Goal: Information Seeking & Learning: Learn about a topic

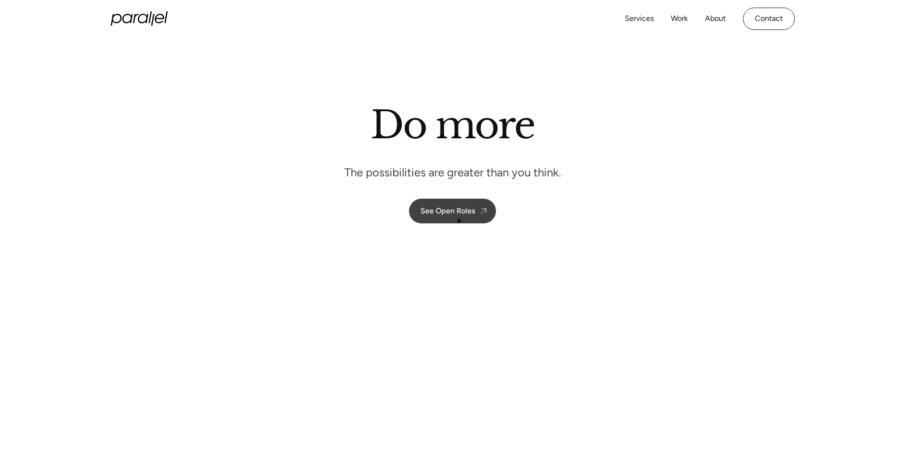
click at [460, 218] on link "See Open Roles" at bounding box center [452, 211] width 87 height 25
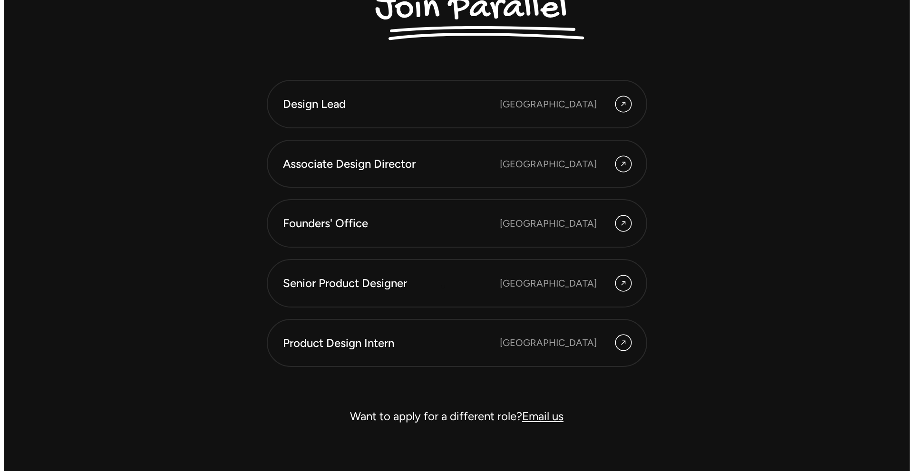
scroll to position [2725, 0]
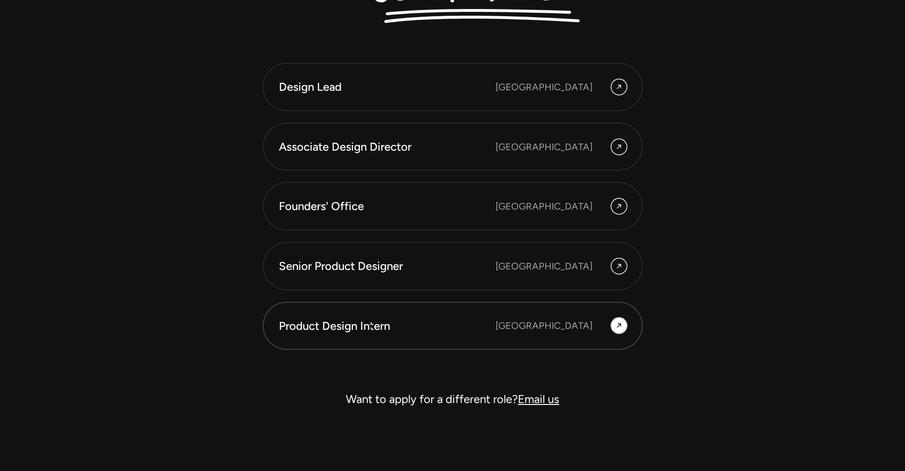
click at [371, 326] on div "Product Design Intern" at bounding box center [387, 326] width 217 height 16
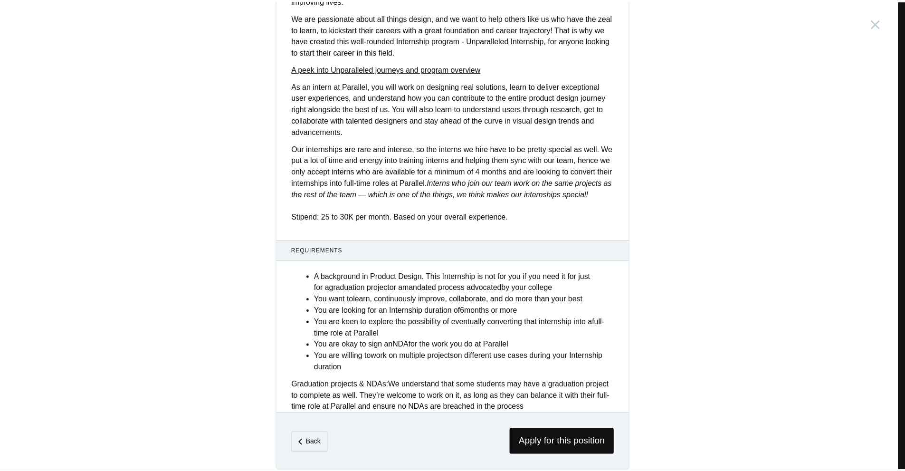
scroll to position [249, 0]
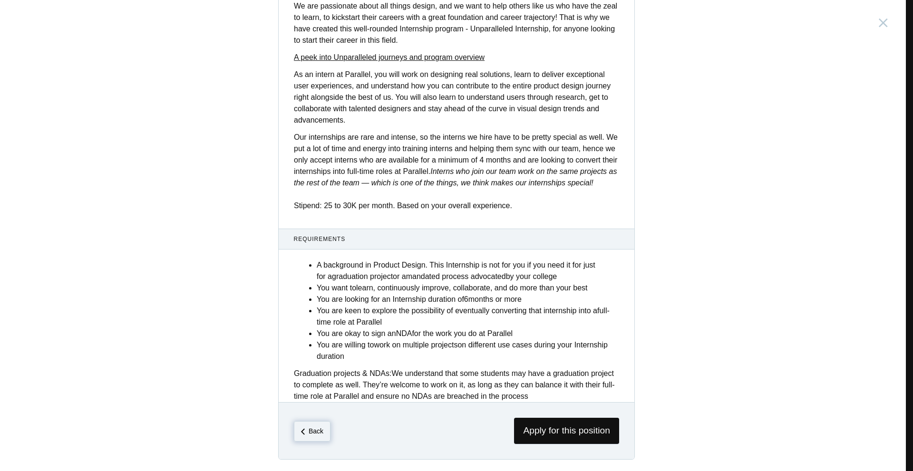
click at [315, 429] on em "Back" at bounding box center [315, 431] width 15 height 8
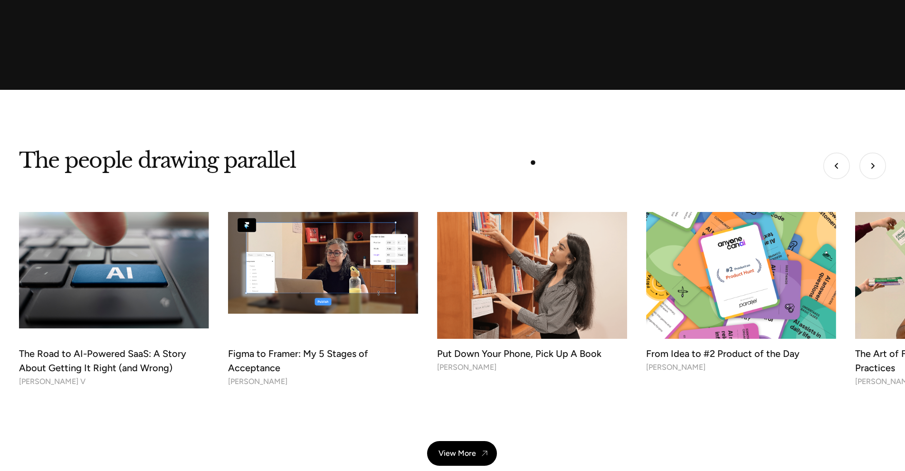
scroll to position [3153, 0]
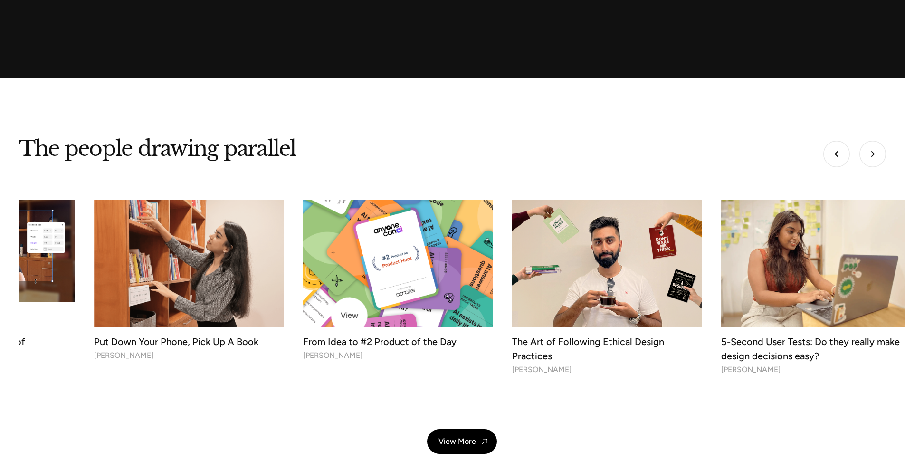
drag, startPoint x: 728, startPoint y: 291, endPoint x: 349, endPoint y: 316, distance: 379.2
click at [349, 316] on img at bounding box center [398, 263] width 200 height 133
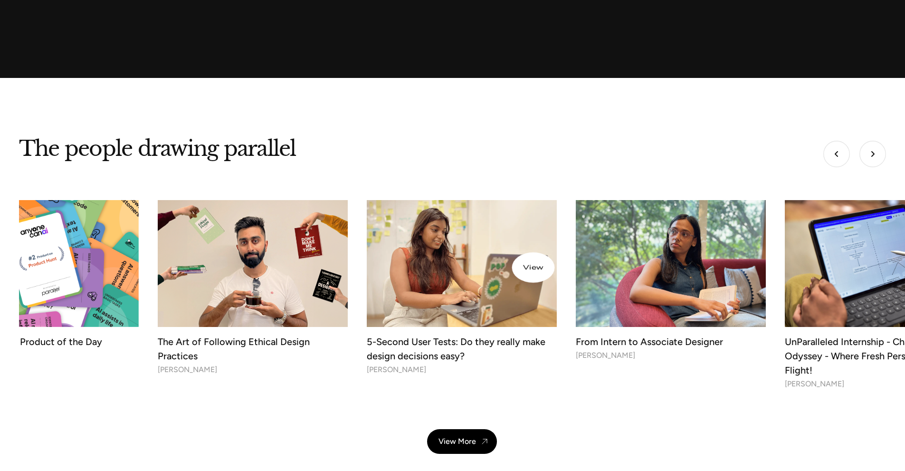
drag, startPoint x: 808, startPoint y: 260, endPoint x: 410, endPoint y: 268, distance: 397.9
click at [417, 268] on img at bounding box center [462, 264] width 200 height 134
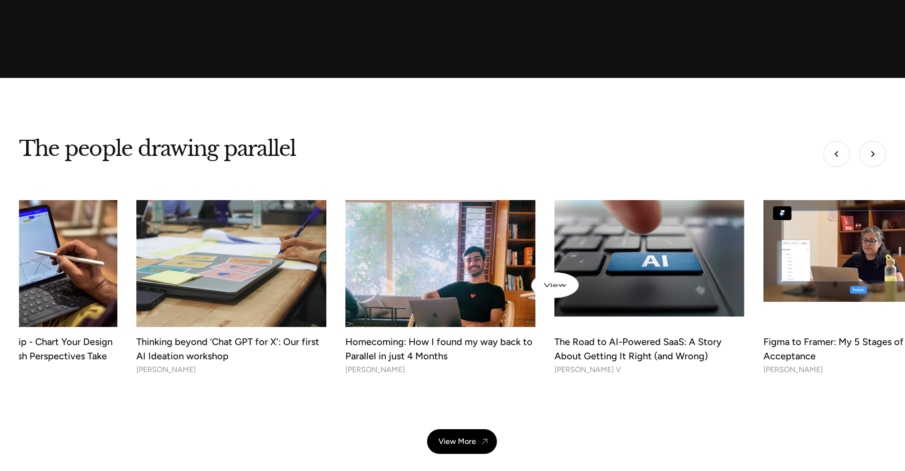
drag, startPoint x: 786, startPoint y: 266, endPoint x: 183, endPoint y: 287, distance: 603.1
click at [341, 287] on img at bounding box center [441, 276] width 200 height 160
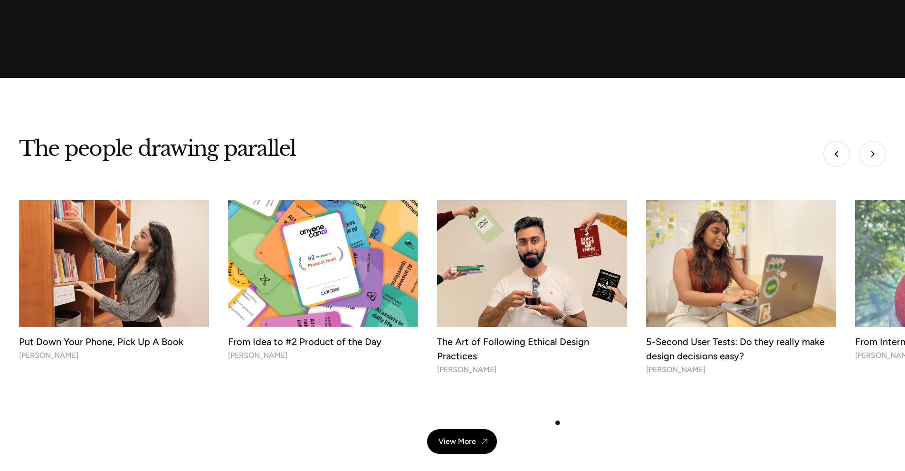
scroll to position [3390, 0]
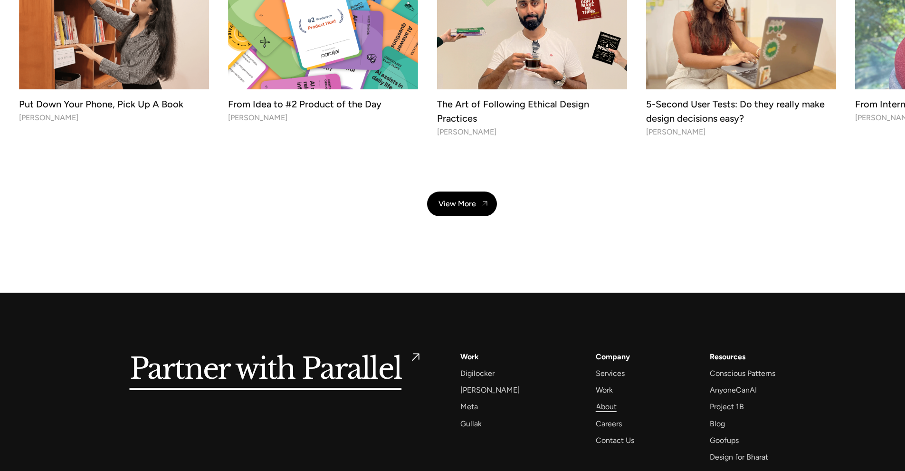
click at [596, 409] on div "About" at bounding box center [606, 406] width 21 height 13
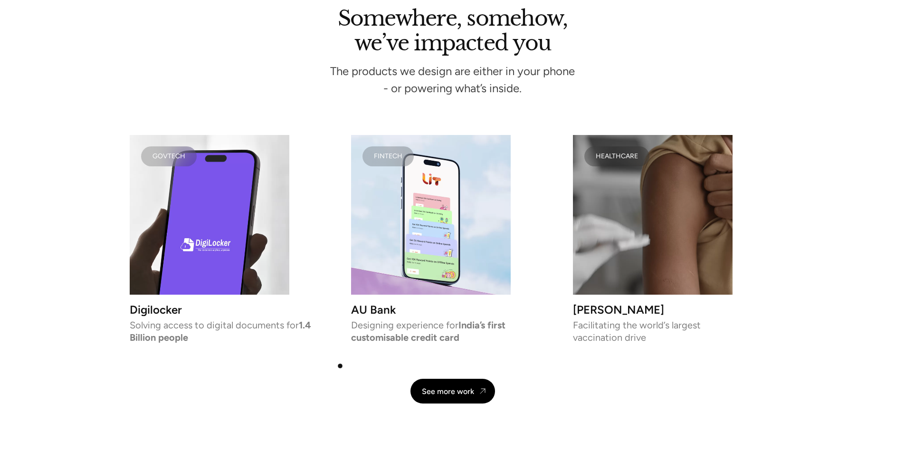
scroll to position [1996, 0]
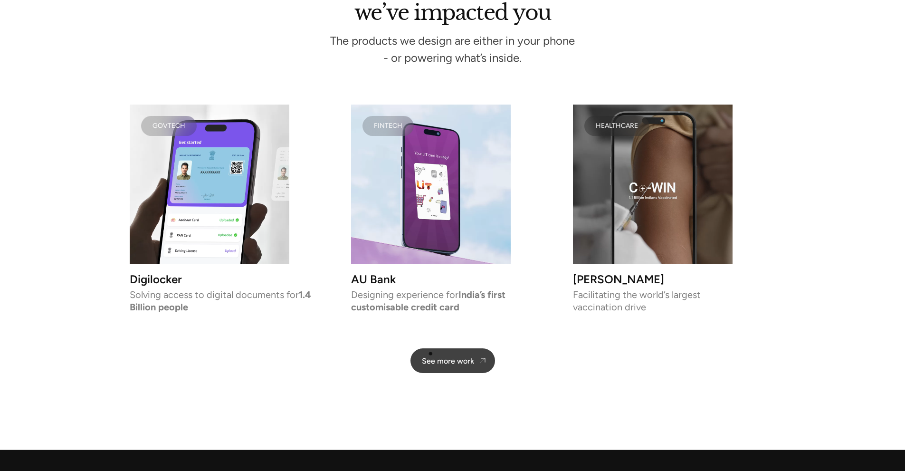
click at [432, 354] on link "See more work" at bounding box center [453, 360] width 85 height 25
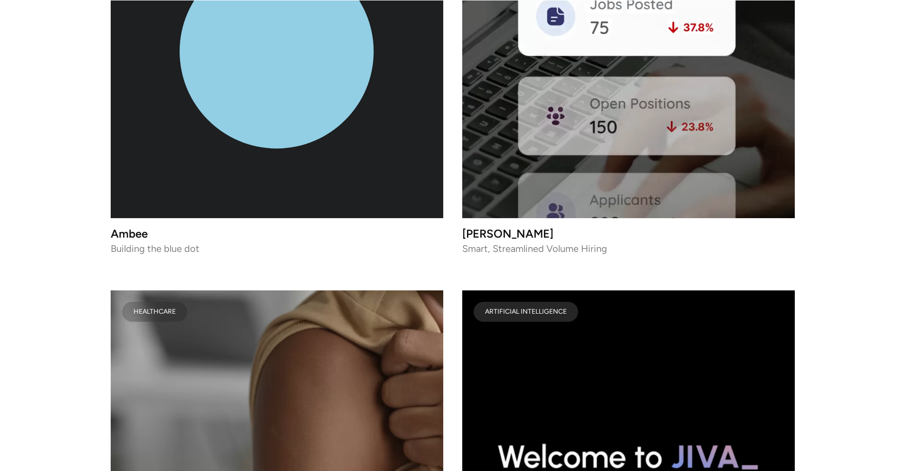
scroll to position [4594, 0]
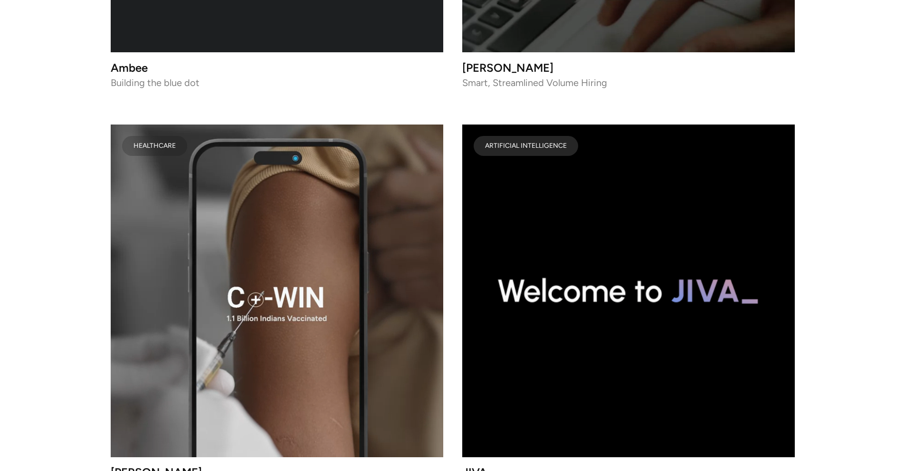
click at [342, 273] on video at bounding box center [277, 291] width 333 height 333
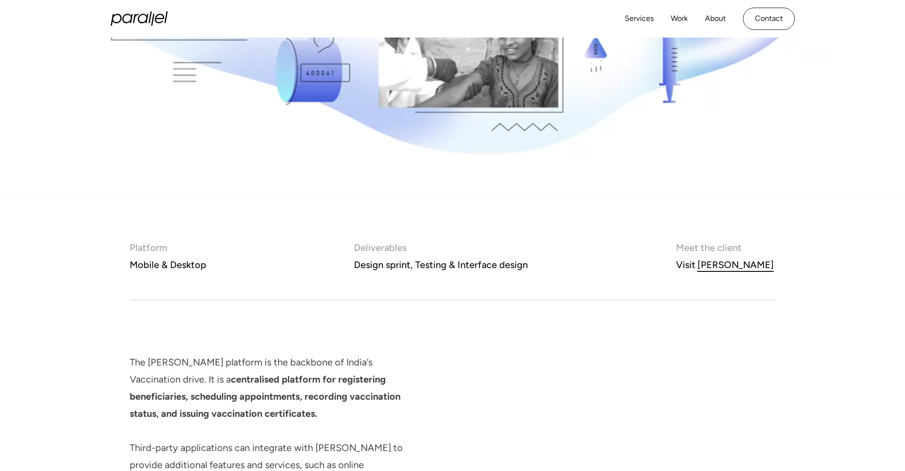
scroll to position [456, 0]
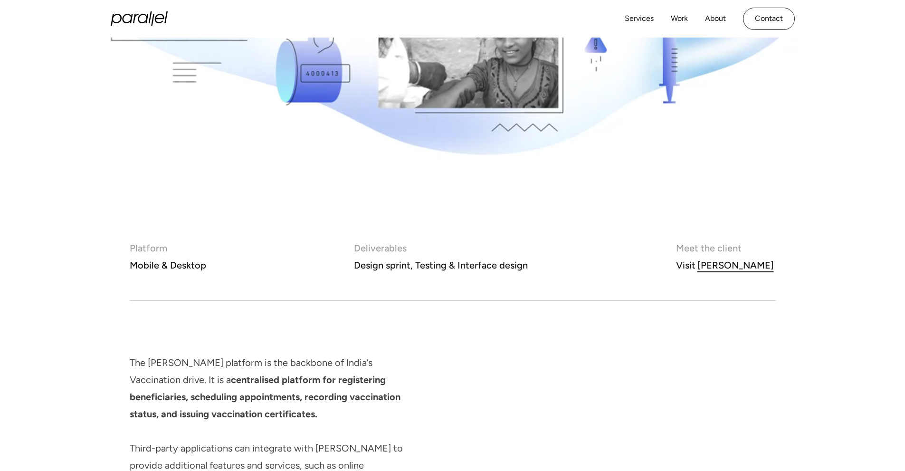
click at [746, 265] on div "[PERSON_NAME]" at bounding box center [736, 265] width 77 height 17
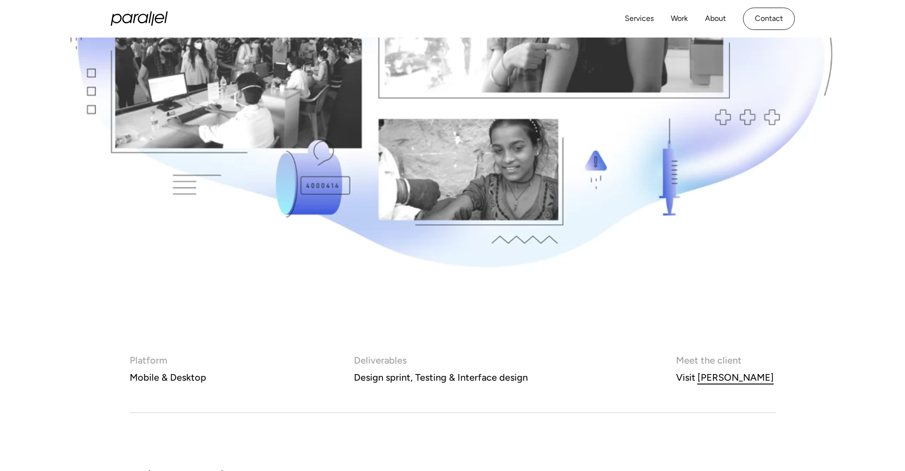
scroll to position [343, 0]
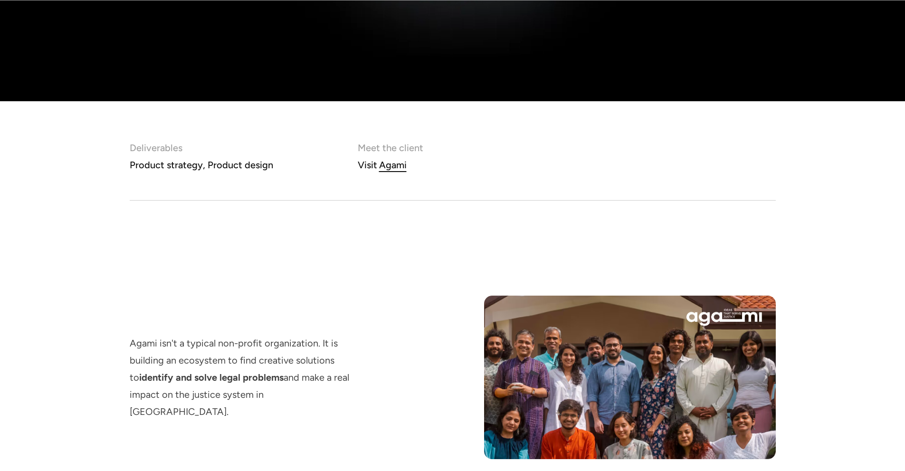
scroll to position [570, 0]
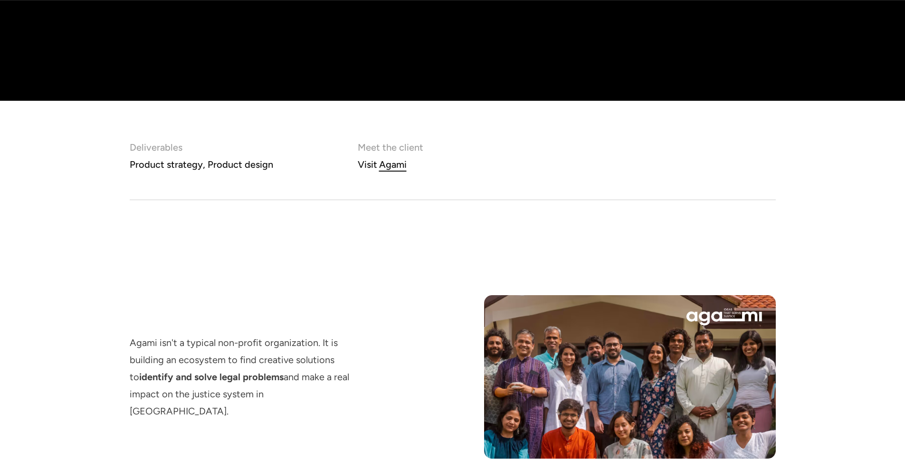
click at [393, 166] on div "Agami" at bounding box center [393, 164] width 28 height 17
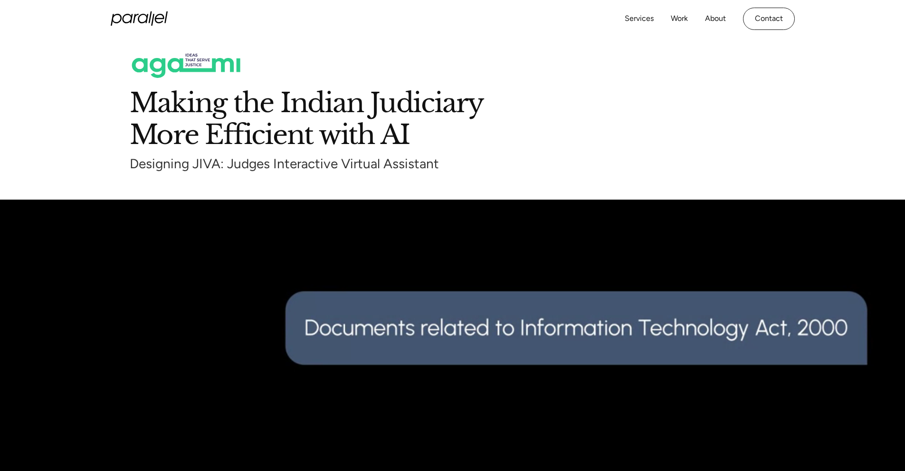
scroll to position [0, 0]
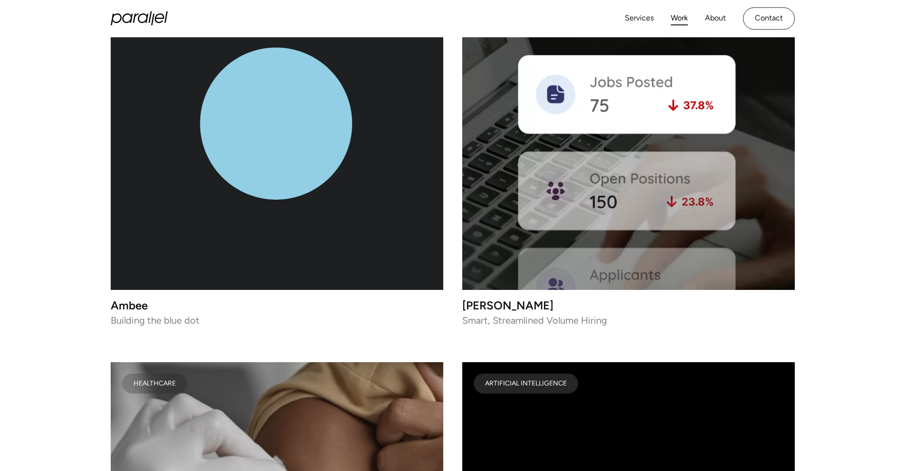
scroll to position [4166, 0]
